Goal: Task Accomplishment & Management: Use online tool/utility

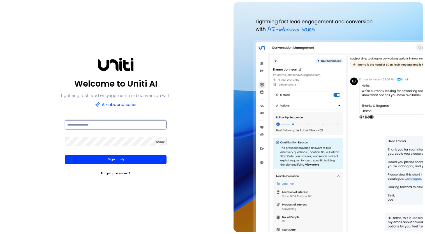
click at [137, 128] on input at bounding box center [116, 124] width 102 height 9
click at [110, 125] on input at bounding box center [116, 124] width 102 height 9
click at [85, 124] on input "**********" at bounding box center [116, 124] width 102 height 9
type input "**********"
click at [65, 155] on button "Sign In" at bounding box center [116, 159] width 102 height 9
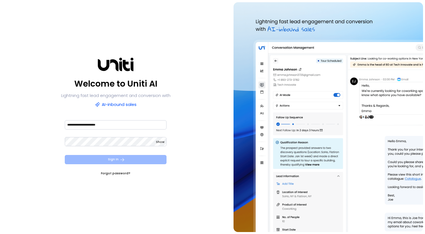
click at [115, 162] on button "Sign In" at bounding box center [116, 159] width 102 height 9
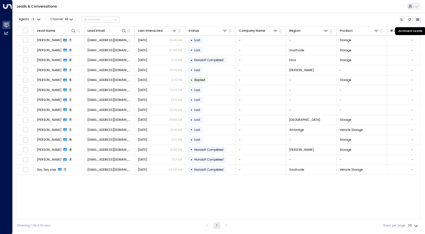
click at [417, 22] on button "Archived Leads" at bounding box center [417, 20] width 6 height 6
click at [36, 20] on button "Agents 1" at bounding box center [29, 20] width 25 height 6
click at [37, 18] on div at bounding box center [212, 117] width 425 height 234
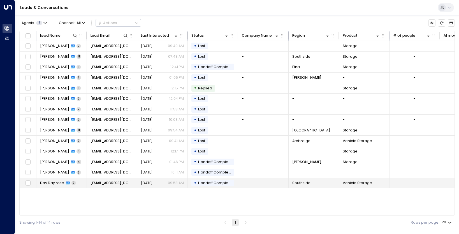
click at [245, 183] on td "-" at bounding box center [263, 183] width 50 height 10
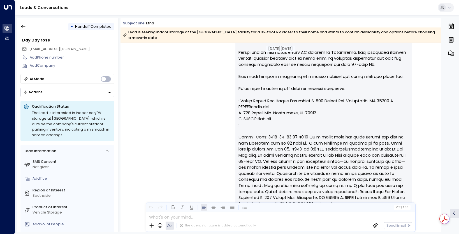
scroll to position [801, 0]
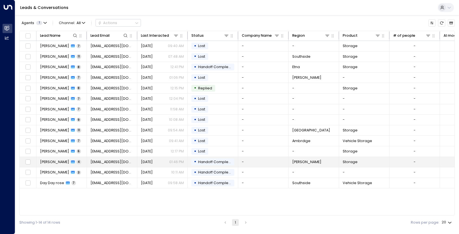
click at [264, 164] on td "-" at bounding box center [263, 162] width 50 height 10
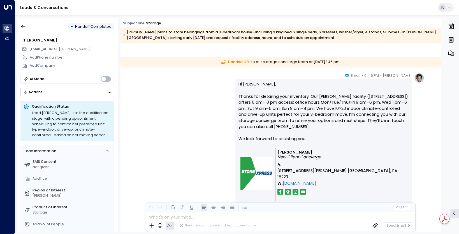
scroll to position [400, 0]
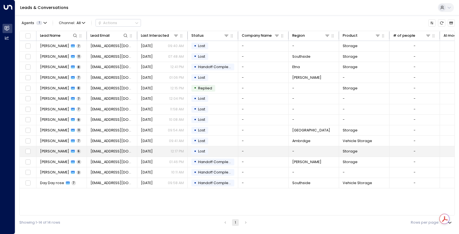
click at [83, 151] on td "[PERSON_NAME] 6" at bounding box center [61, 151] width 50 height 10
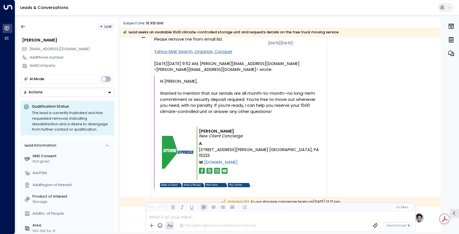
scroll to position [522, 0]
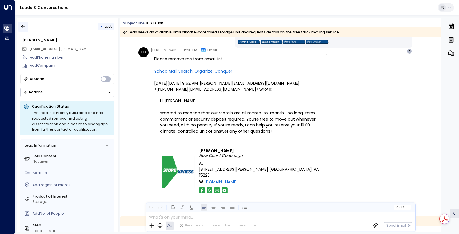
click at [21, 26] on icon "button" at bounding box center [23, 27] width 6 height 6
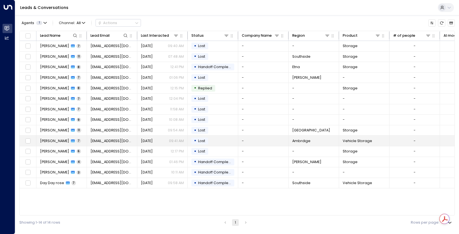
click at [71, 142] on icon at bounding box center [73, 141] width 4 height 4
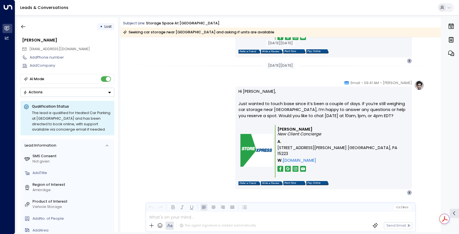
scroll to position [735, 0]
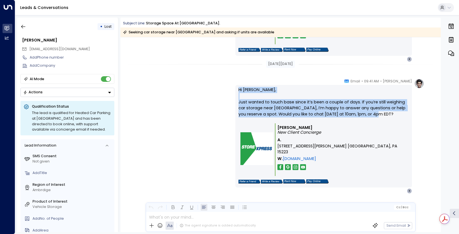
drag, startPoint x: 237, startPoint y: 89, endPoint x: 375, endPoint y: 112, distance: 139.8
click at [375, 112] on p "Hi [PERSON_NAME], Just wanted to touch base since it’s been a couple of days. I…" at bounding box center [323, 105] width 170 height 36
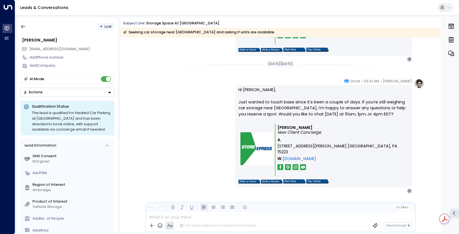
click at [371, 123] on p "Hi [PERSON_NAME], Just wanted to touch base since it’s been a couple of days. I…" at bounding box center [323, 105] width 170 height 36
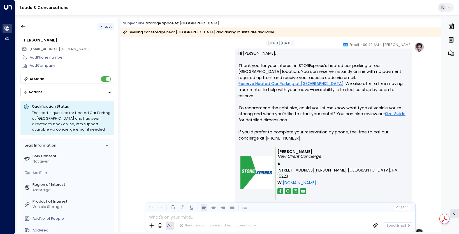
scroll to position [0, 0]
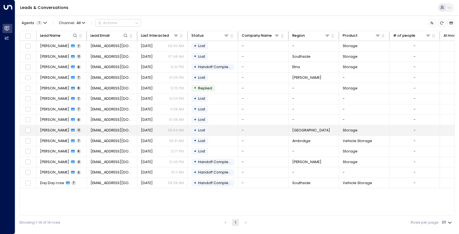
click at [60, 129] on span "[PERSON_NAME]" at bounding box center [54, 130] width 29 height 5
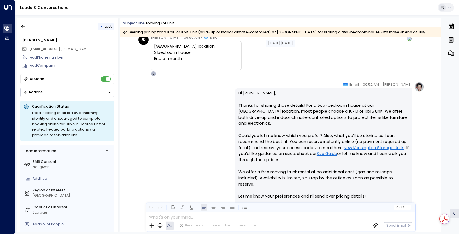
scroll to position [224, 0]
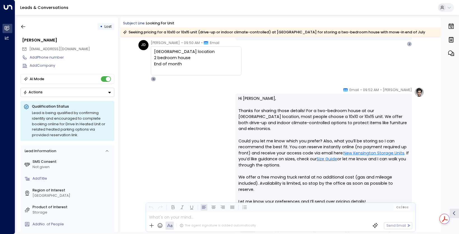
click at [379, 88] on span "09:52 AM" at bounding box center [371, 90] width 16 height 6
click at [348, 89] on icon at bounding box center [345, 89] width 4 height 3
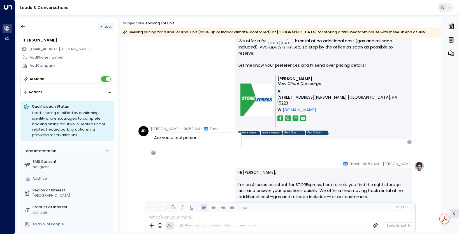
scroll to position [364, 0]
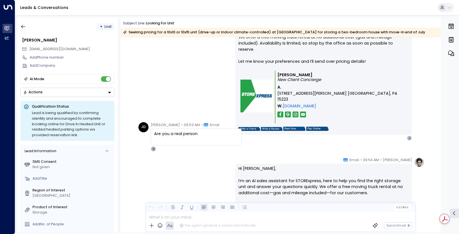
drag, startPoint x: 199, startPoint y: 133, endPoint x: 139, endPoint y: 131, distance: 59.7
click at [139, 131] on div "[PERSON_NAME] • 09:53 AM • Email Are you a real person Q" at bounding box center [189, 136] width 103 height 29
click at [176, 102] on div "[PERSON_NAME] • 09:52 AM • Email Hi [PERSON_NAME], Thanks for sharing those det…" at bounding box center [280, 44] width 287 height 194
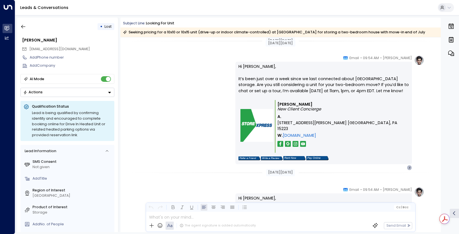
scroll to position [1167, 0]
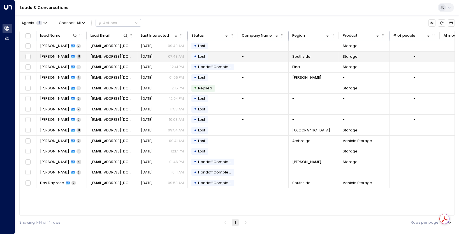
click at [101, 59] on span "[EMAIL_ADDRESS][DOMAIN_NAME]" at bounding box center [111, 56] width 43 height 5
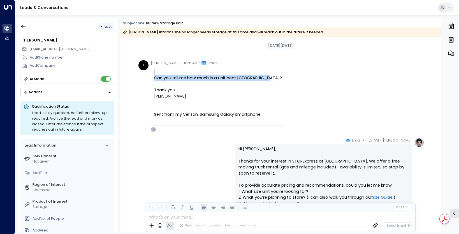
drag, startPoint x: 263, startPoint y: 77, endPoint x: 159, endPoint y: 74, distance: 104.5
click at [159, 74] on div "Can you tell me how much is a unit near [GEOGRAPHIC_DATA]? Thank you [PERSON_NA…" at bounding box center [218, 96] width 128 height 54
click at [160, 70] on div at bounding box center [218, 72] width 128 height 6
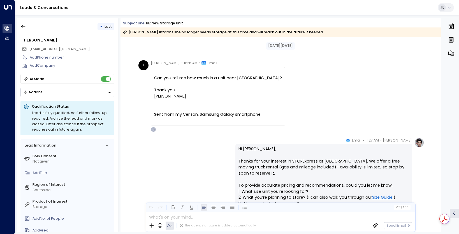
click at [115, 76] on div "• Lost [PERSON_NAME] [EMAIL_ADDRESS][DOMAIN_NAME] Add Phone number Add Company …" at bounding box center [67, 125] width 101 height 214
